Goal: Use online tool/utility: Use online tool/utility

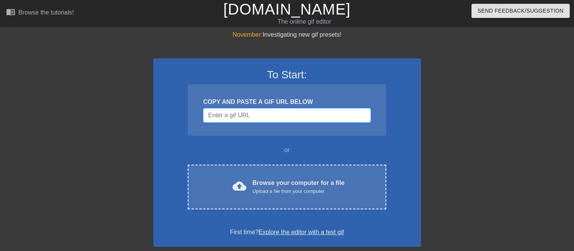
click at [246, 116] on input "Username" at bounding box center [287, 115] width 168 height 15
paste input "[URL][DOMAIN_NAME][DOMAIN_NAME]"
type input "[URL][DOMAIN_NAME][DOMAIN_NAME]"
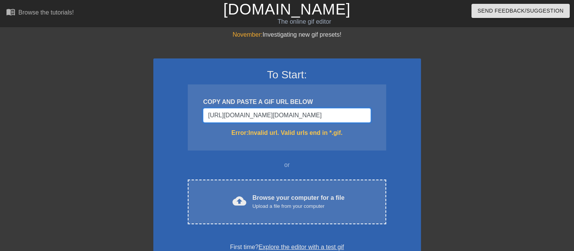
drag, startPoint x: 355, startPoint y: 113, endPoint x: 100, endPoint y: 121, distance: 255.4
click at [100, 121] on div "November: Investigating new gif presets! To Start: COPY AND PASTE A GIF URL BEL…" at bounding box center [287, 225] width 574 height 390
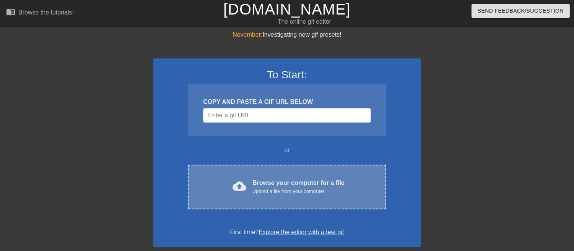
click at [253, 175] on div "cloud_upload Browse your computer for a file Upload a file from your computer C…" at bounding box center [287, 187] width 198 height 45
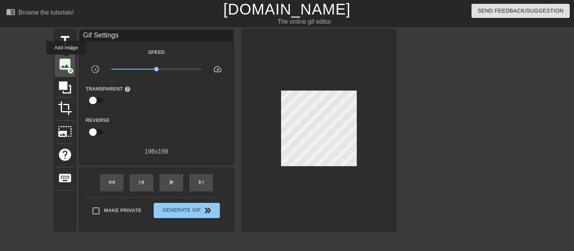
click at [66, 60] on span "image" at bounding box center [65, 64] width 15 height 15
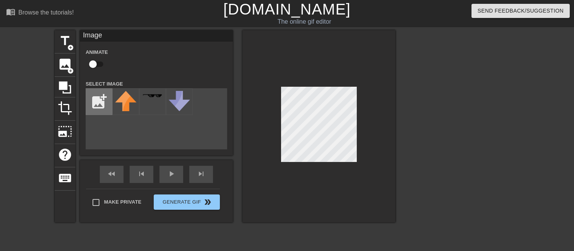
click at [96, 105] on input "file" at bounding box center [99, 102] width 26 height 26
type input "C:\fakepath\2025_09_01_0jn_Kleki.png"
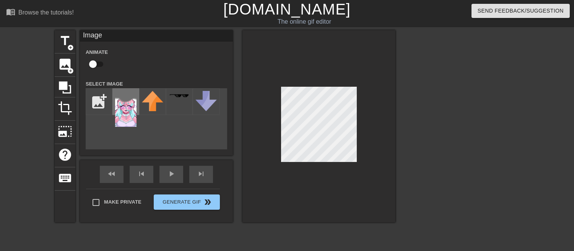
click at [128, 113] on img at bounding box center [125, 109] width 21 height 36
click at [319, 169] on div at bounding box center [319, 126] width 153 height 192
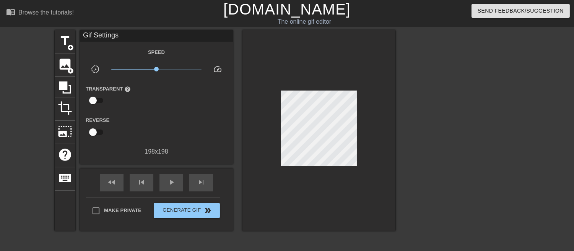
click at [378, 129] on div at bounding box center [319, 130] width 153 height 201
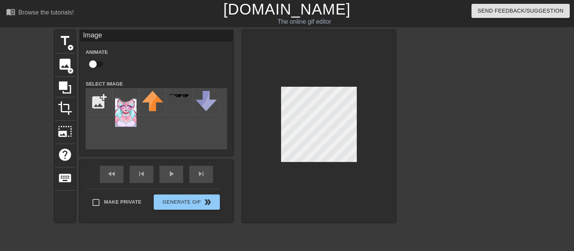
click at [316, 171] on div at bounding box center [319, 126] width 153 height 192
click at [360, 86] on div at bounding box center [319, 126] width 153 height 192
click at [355, 83] on div at bounding box center [319, 126] width 153 height 192
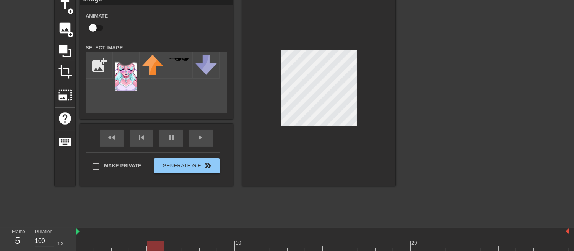
scroll to position [54, 0]
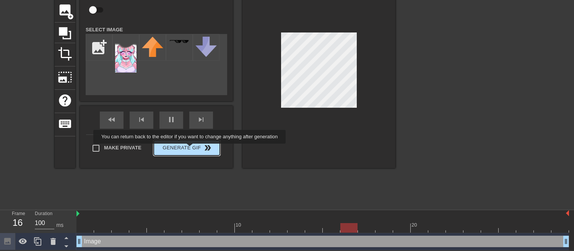
click at [189, 149] on button "Generate Gif double_arrow" at bounding box center [187, 147] width 66 height 15
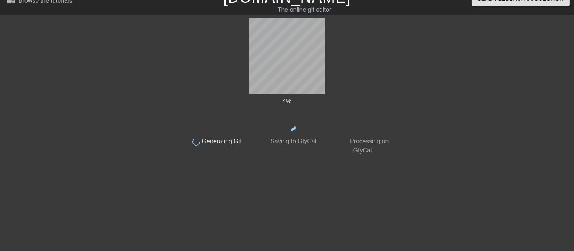
scroll to position [11, 0]
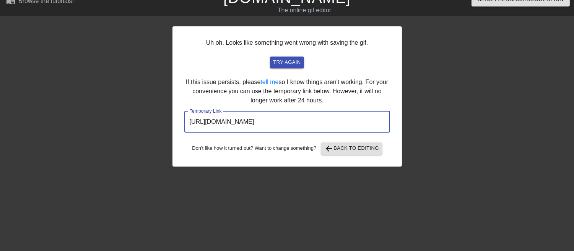
drag, startPoint x: 362, startPoint y: 127, endPoint x: 66, endPoint y: 133, distance: 296.2
click at [66, 133] on div "Uh oh. Looks like something went wrong with saving the gif. try again If this i…" at bounding box center [287, 134] width 574 height 230
